Goal: Information Seeking & Learning: Learn about a topic

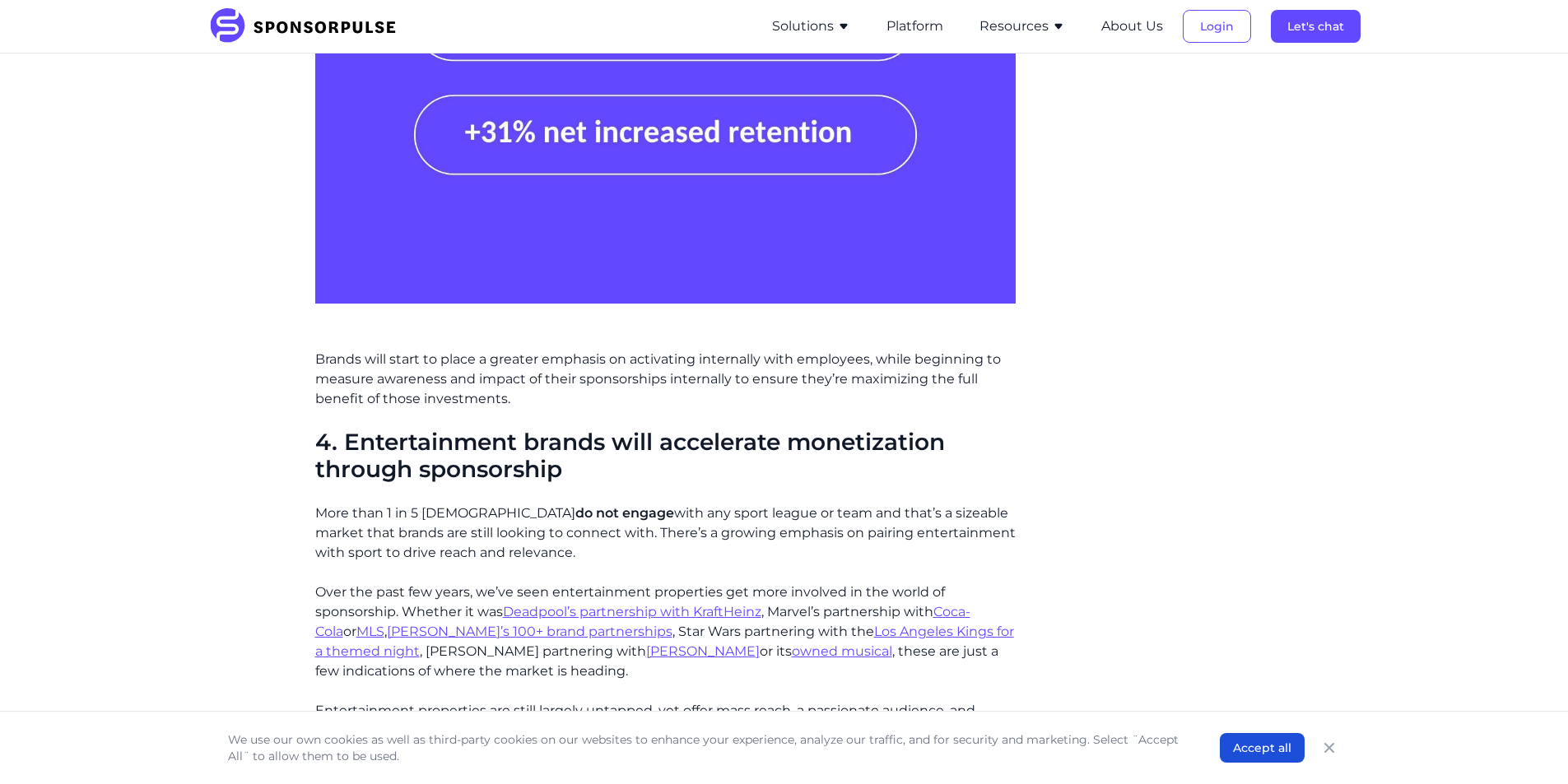
scroll to position [1893, 0]
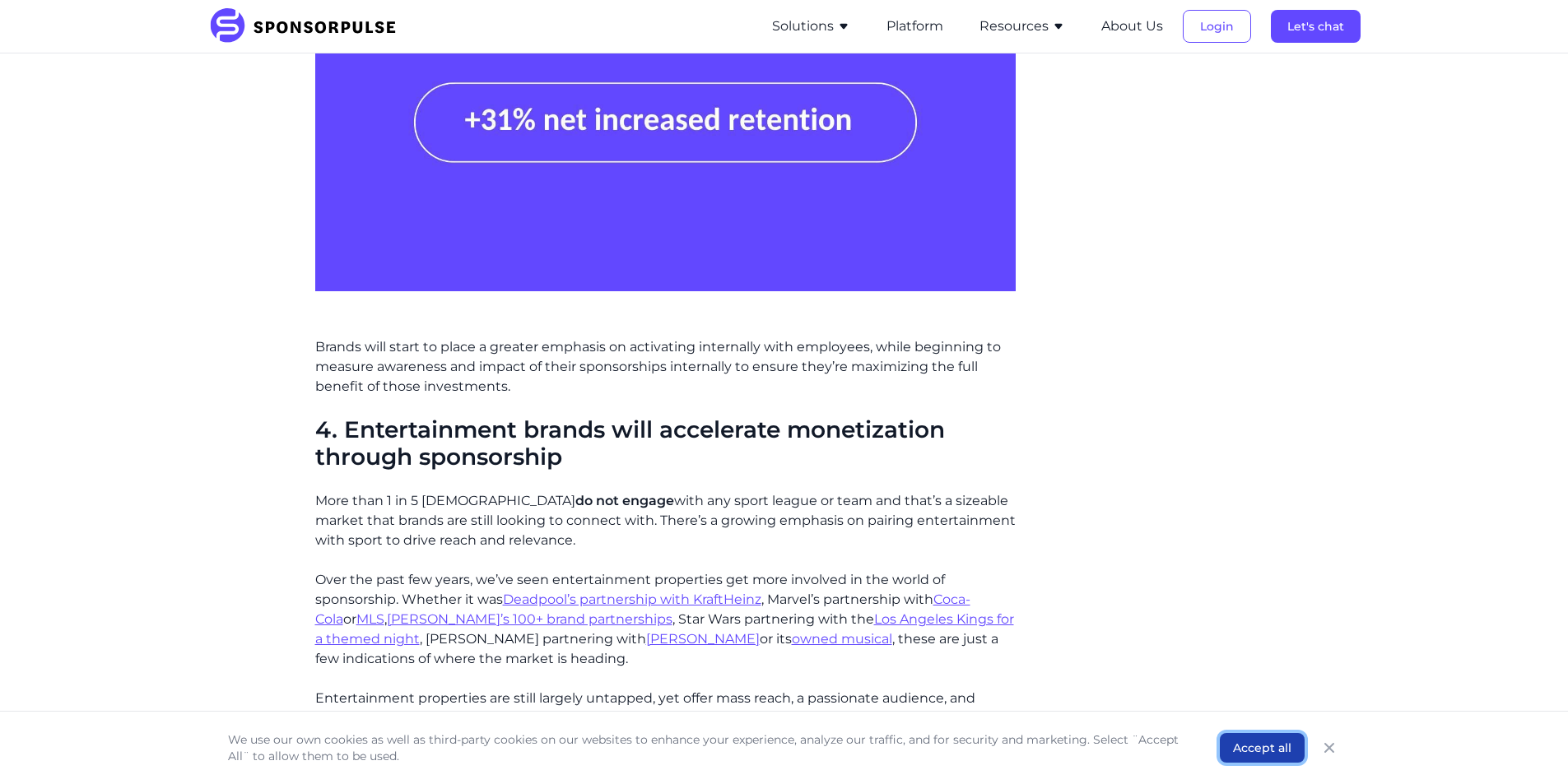
click at [1235, 754] on button "Accept all" at bounding box center [1262, 748] width 85 height 30
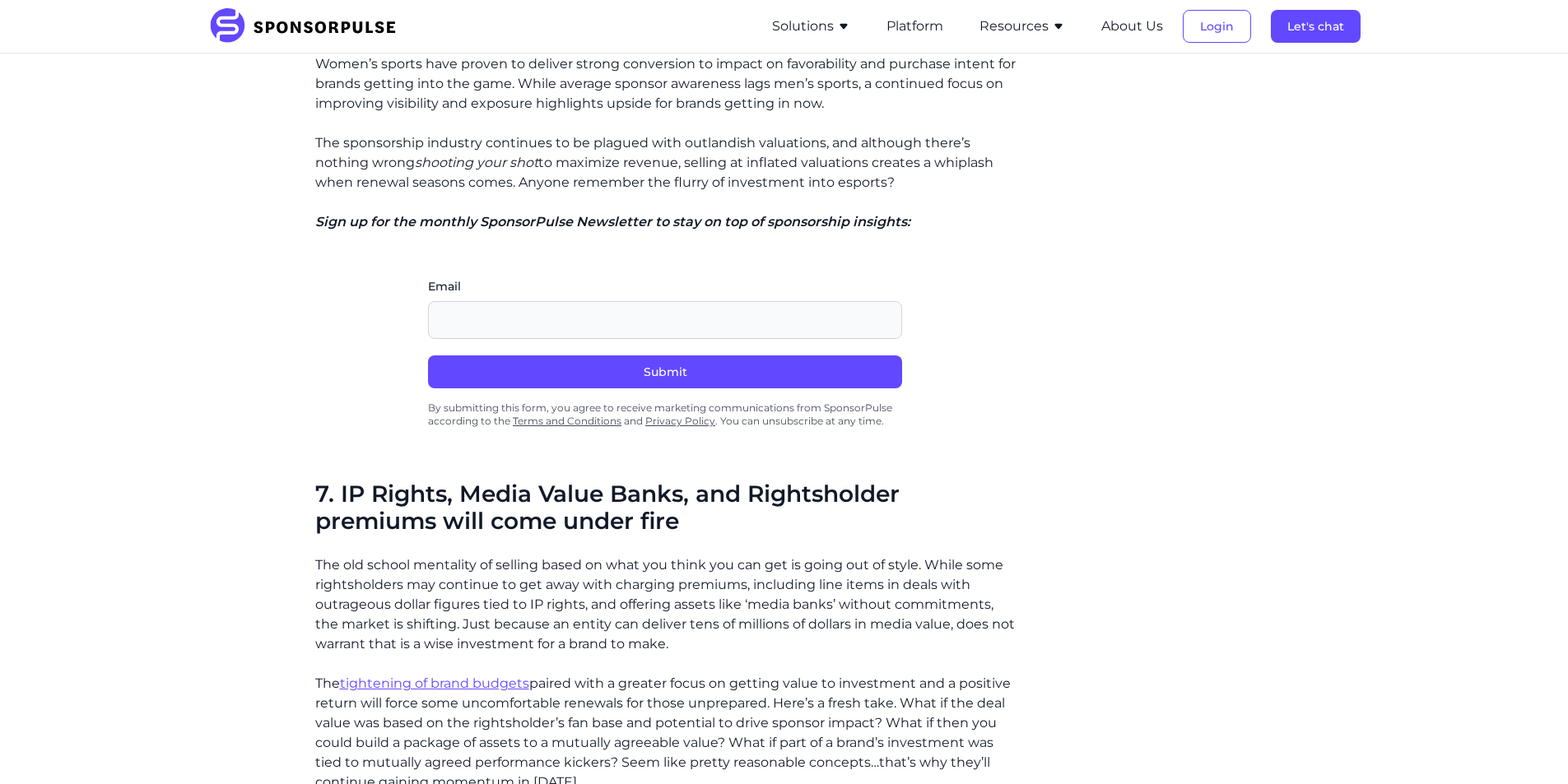
scroll to position [3044, 0]
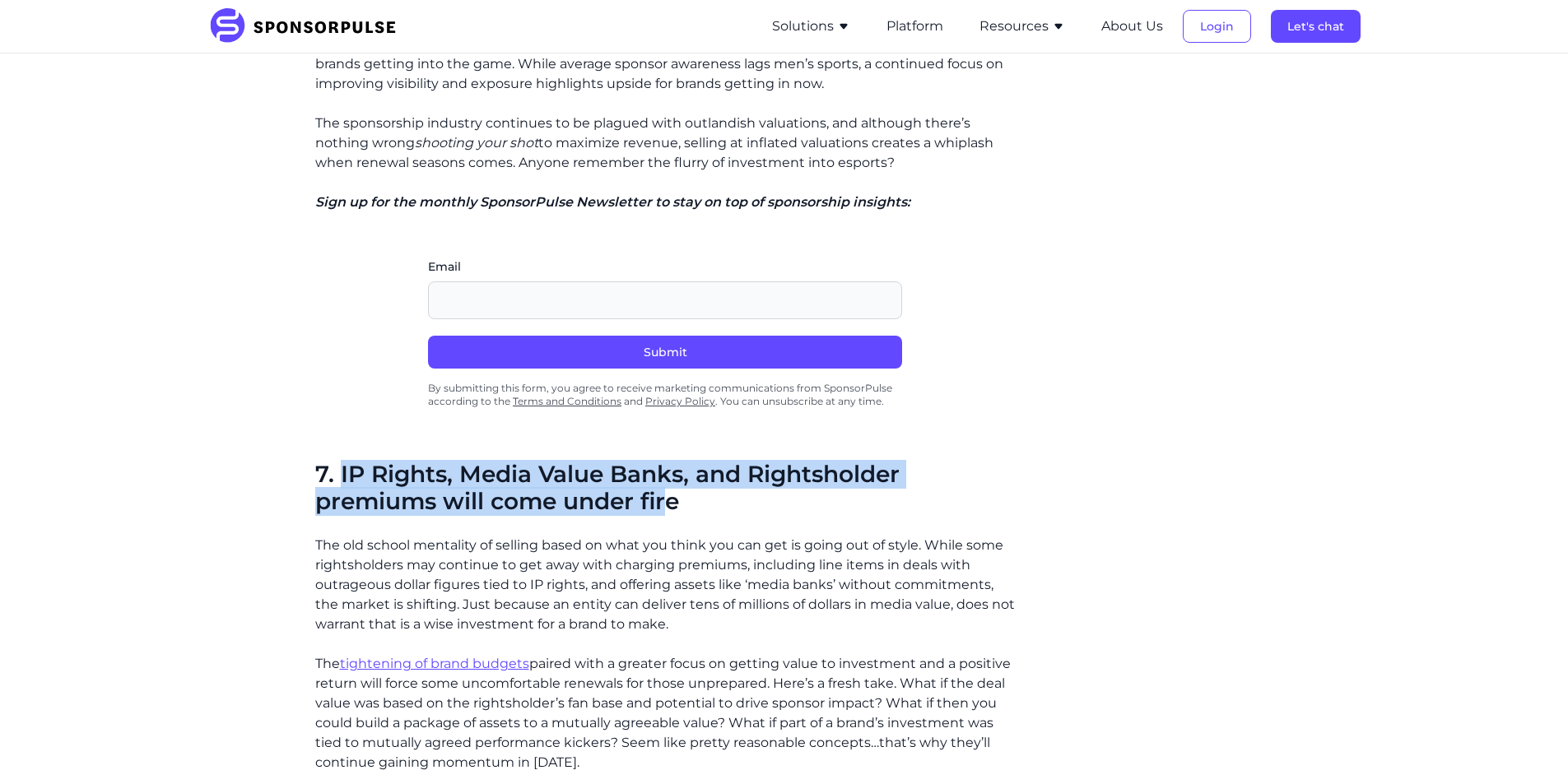
drag, startPoint x: 339, startPoint y: 418, endPoint x: 671, endPoint y: 444, distance: 333.0
click at [671, 460] on span "7. IP Rights, Media Value Banks, and Rightsholder premiums will come under fire" at bounding box center [607, 488] width 584 height 56
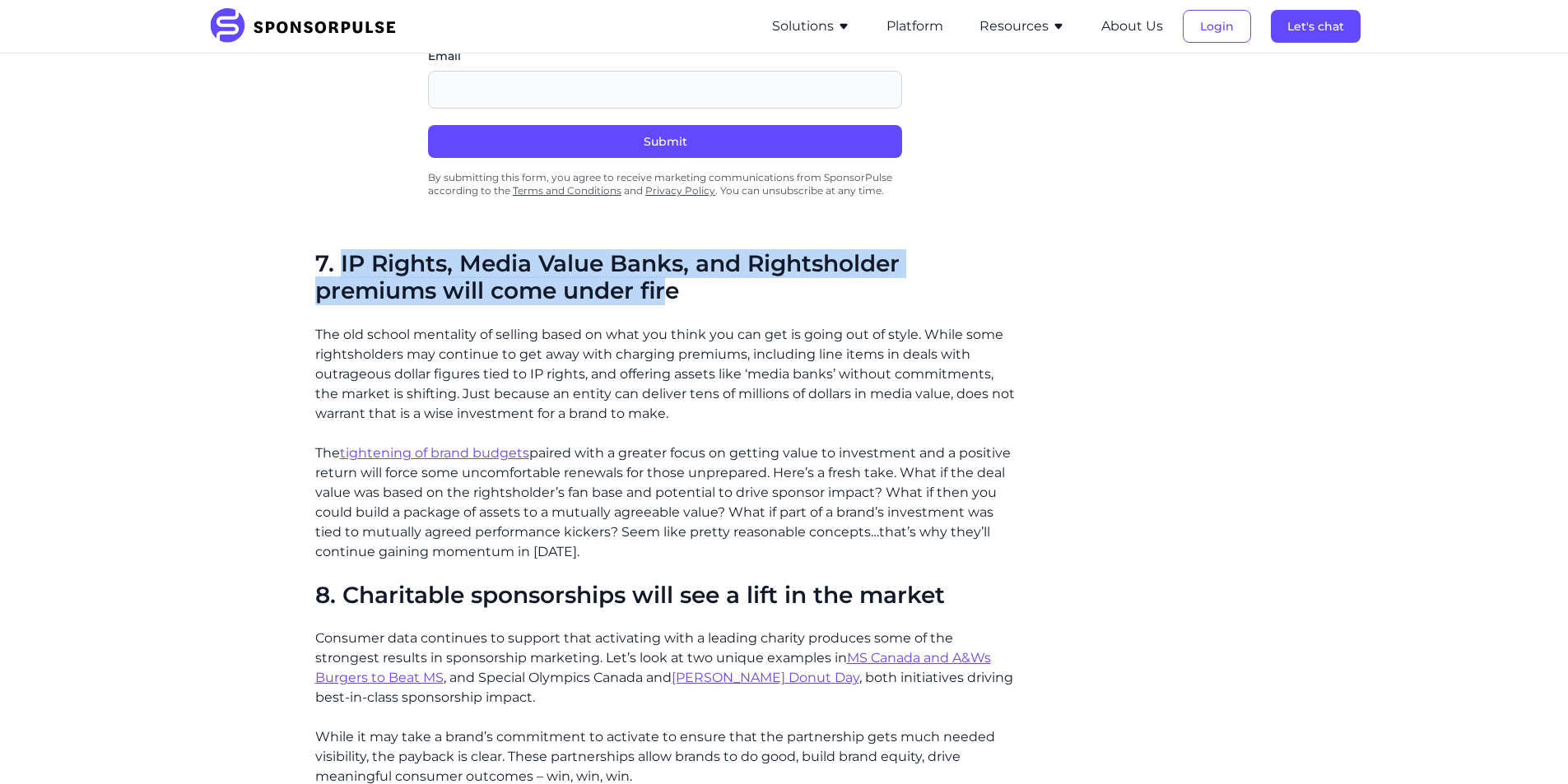
scroll to position [3292, 0]
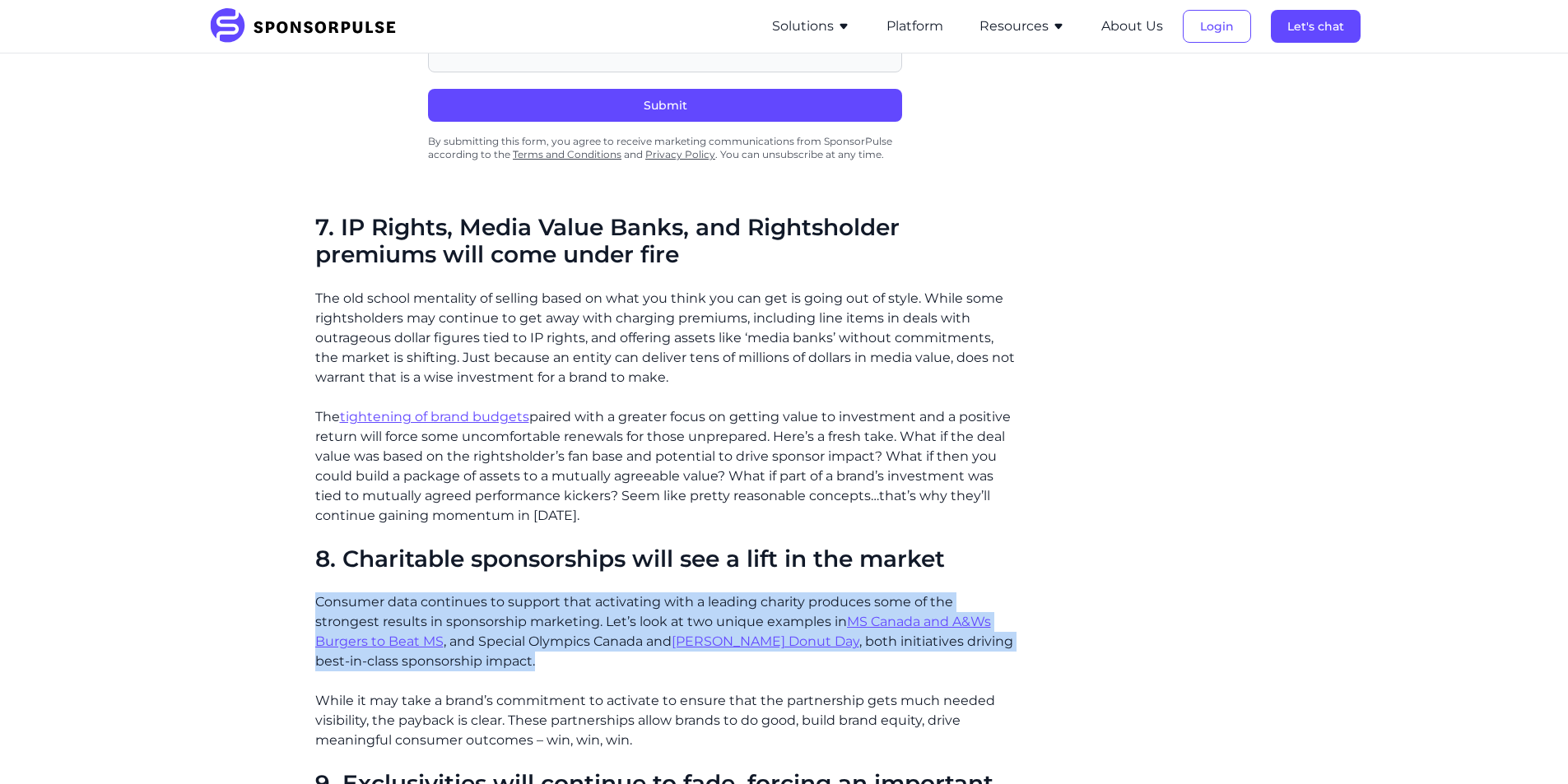
drag, startPoint x: 314, startPoint y: 548, endPoint x: 538, endPoint y: 607, distance: 231.6
click at [538, 607] on p "Consumer data continues to support that activating with a leading charity produ…" at bounding box center [665, 631] width 700 height 79
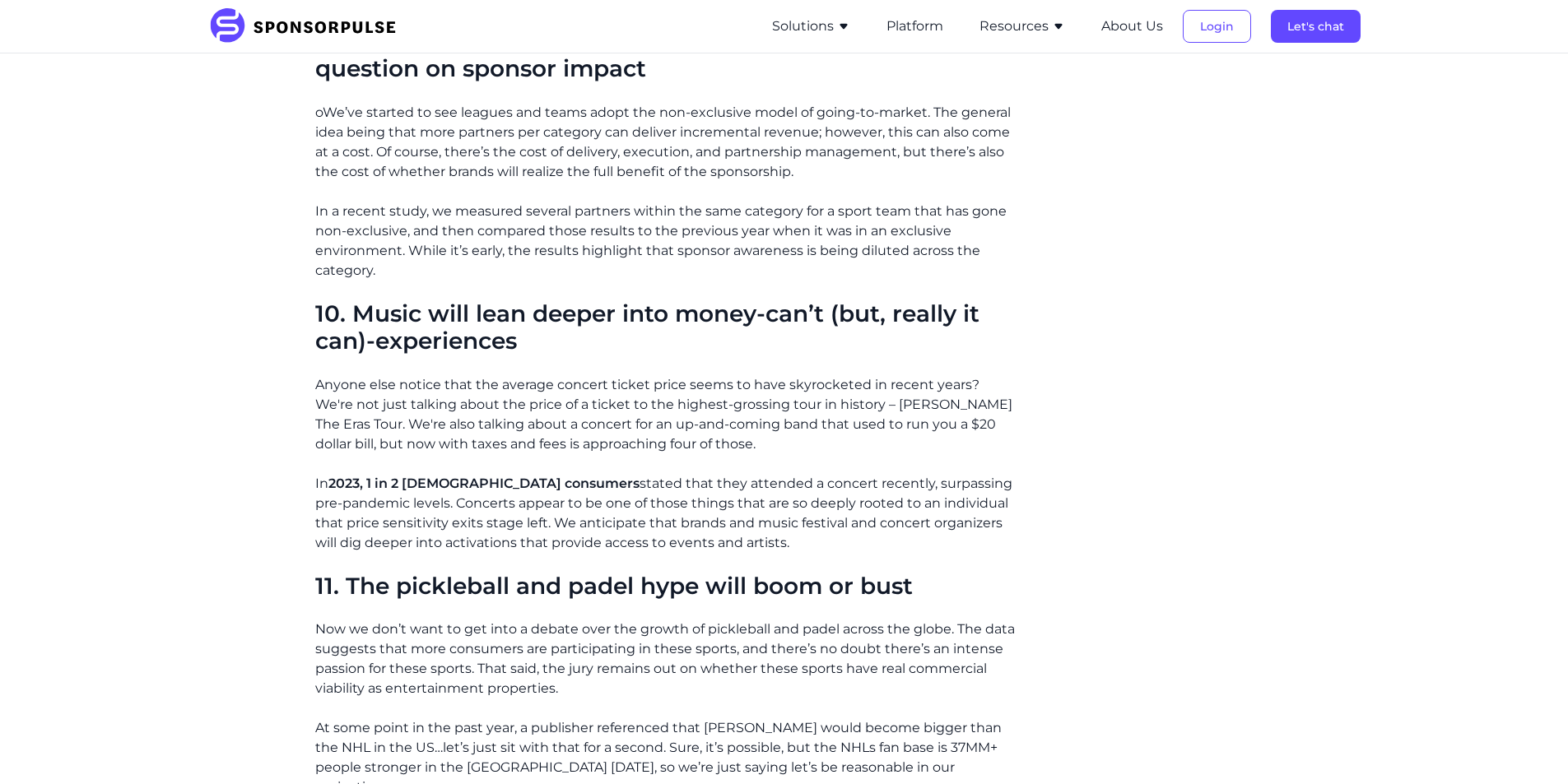
scroll to position [4032, 0]
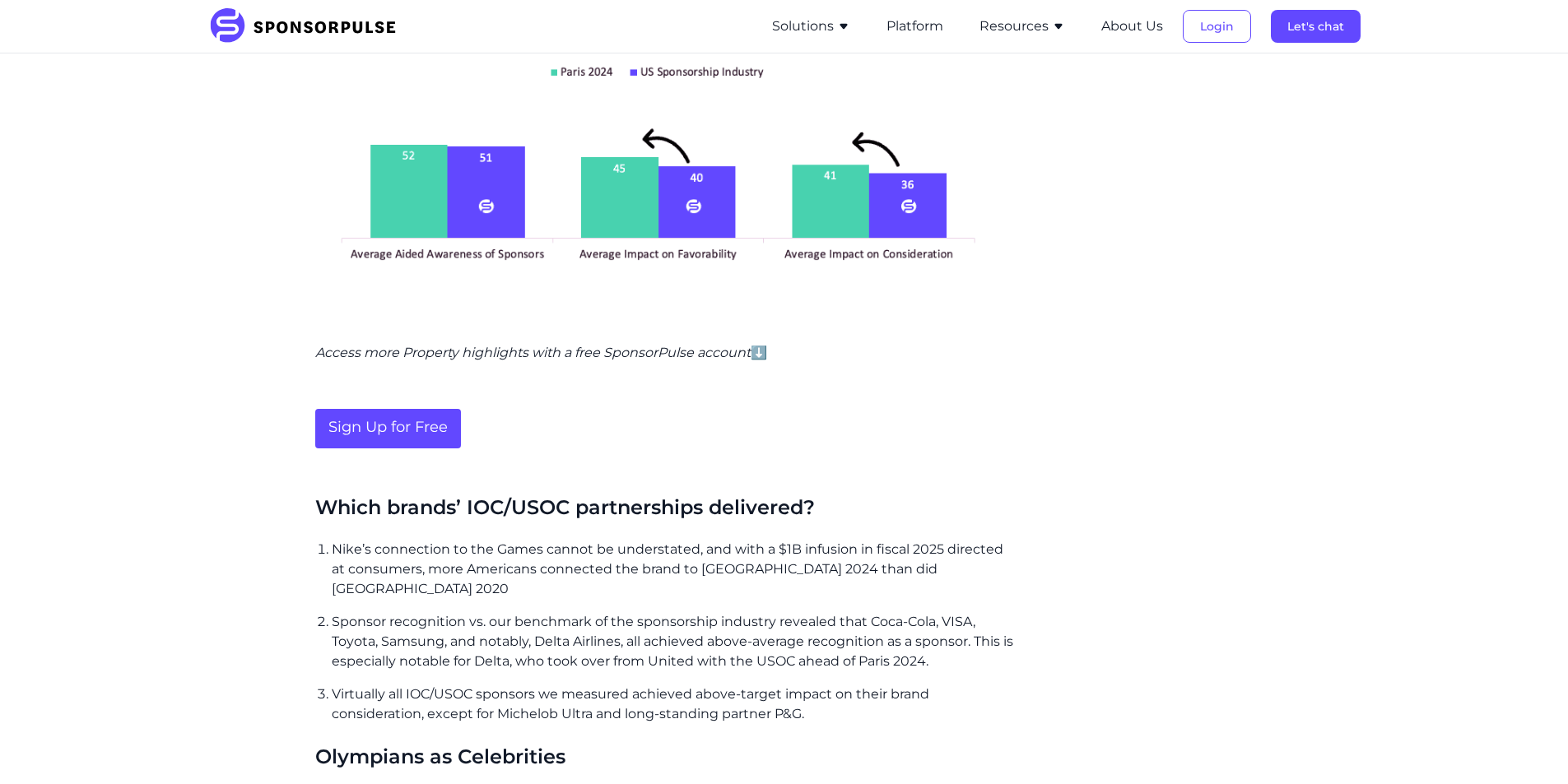
scroll to position [2387, 0]
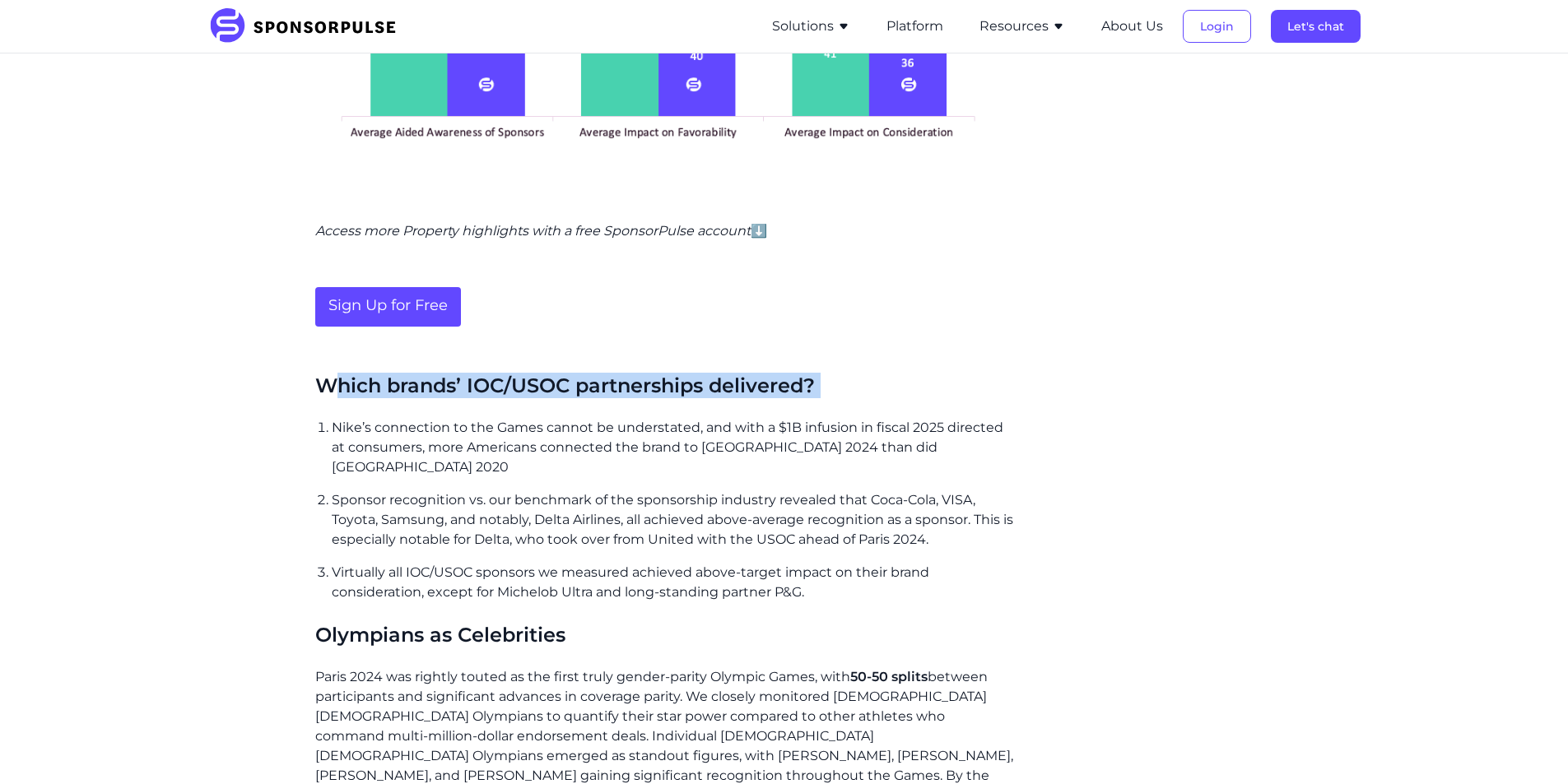
drag, startPoint x: 330, startPoint y: 362, endPoint x: 757, endPoint y: 398, distance: 428.5
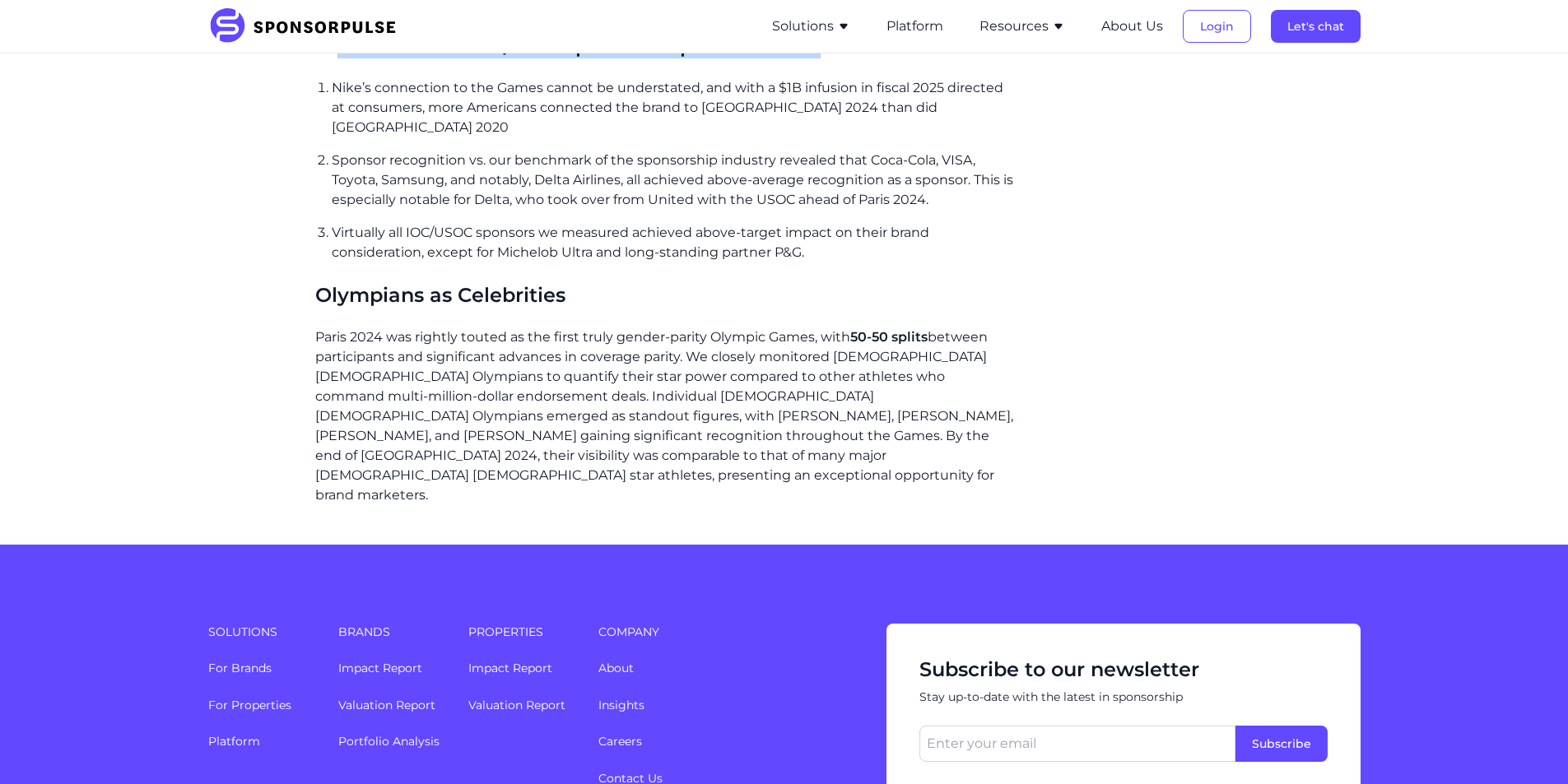
scroll to position [2844, 0]
